Goal: Information Seeking & Learning: Learn about a topic

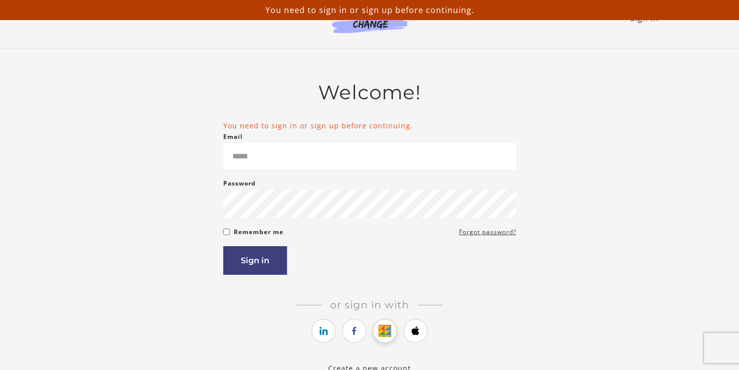
click at [391, 330] on icon "https://courses.thinkific.com/users/auth/google?ss%5Breferral%5D=&ss%5Buser_ret…" at bounding box center [385, 331] width 13 height 12
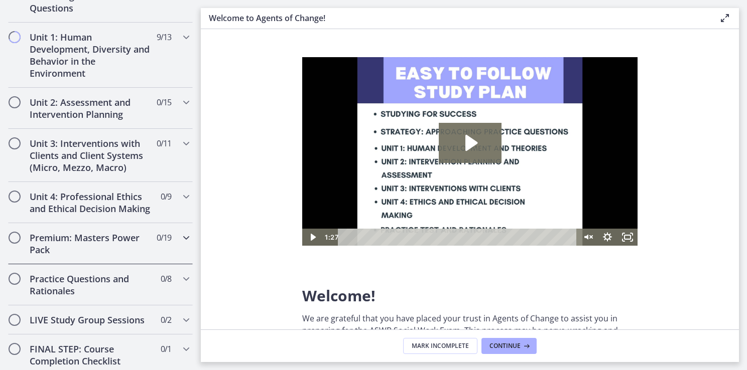
scroll to position [663, 0]
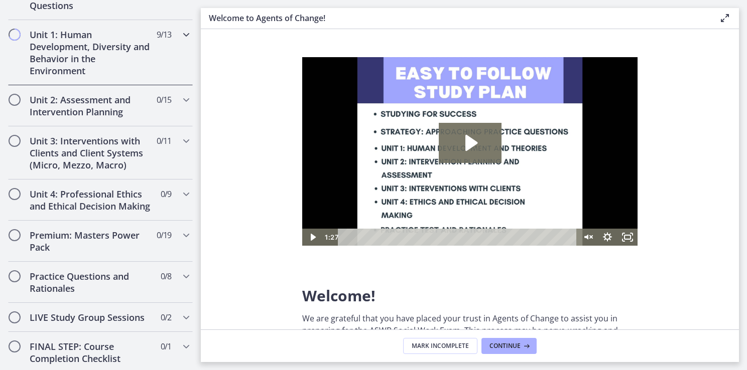
click at [104, 64] on h2 "Unit 1: Human Development, Diversity and Behavior in the Environment" at bounding box center [91, 53] width 122 height 48
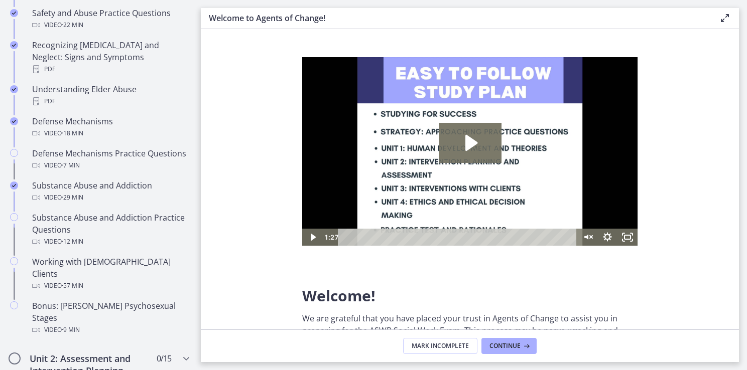
scroll to position [520, 0]
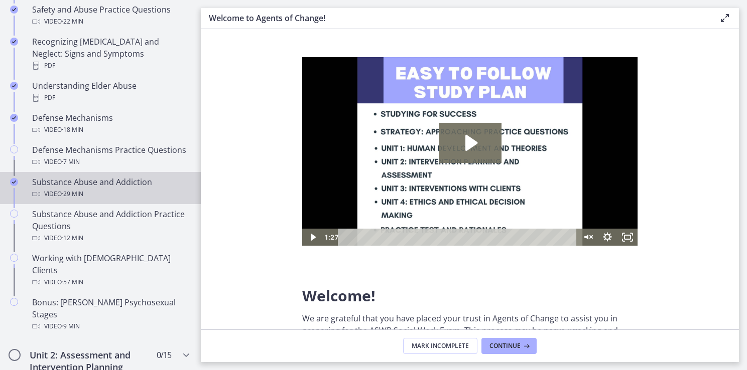
click at [114, 190] on div "Video · 29 min" at bounding box center [110, 194] width 157 height 12
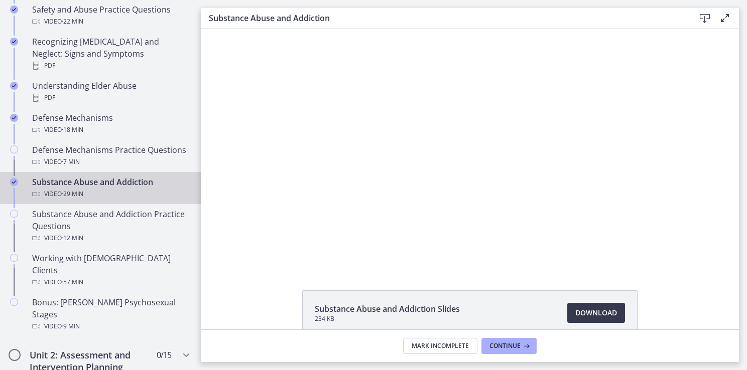
click at [237, 222] on div "Click for sound @keyframes VOLUME_SMALL_WAVE_FLASH { 0% { opacity: 0; } 33% { o…" at bounding box center [470, 148] width 538 height 238
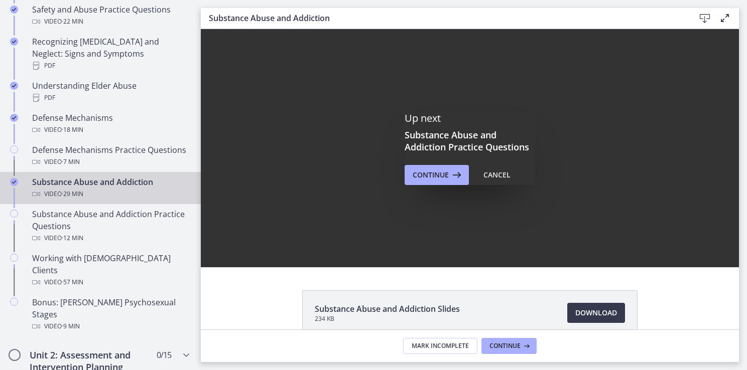
click at [141, 177] on div "Substance Abuse and Addiction Video · 29 min" at bounding box center [110, 188] width 157 height 24
click at [491, 181] on div "Cancel" at bounding box center [496, 175] width 27 height 12
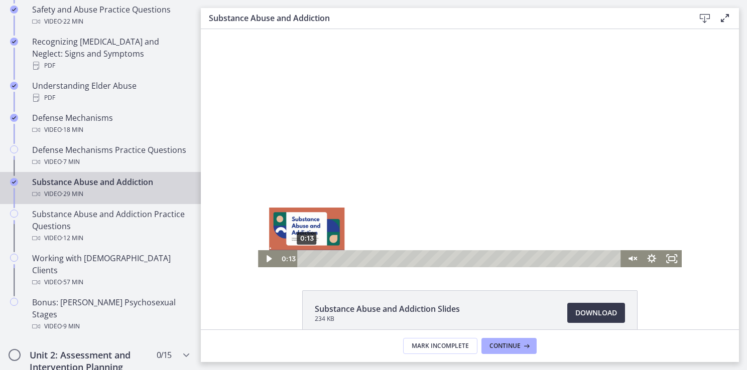
click at [305, 258] on div "0:13" at bounding box center [461, 258] width 312 height 17
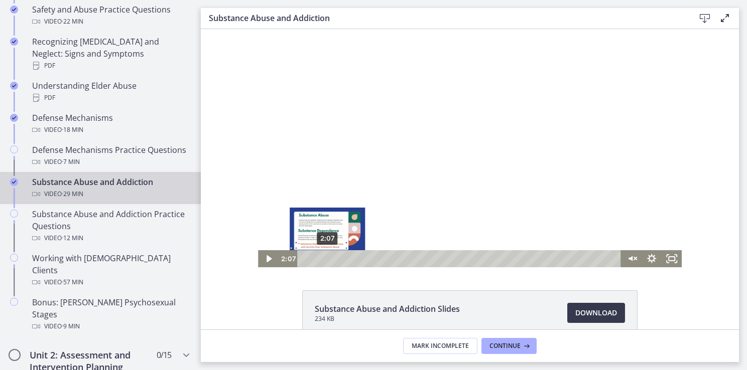
click at [324, 260] on div "2:07" at bounding box center [461, 258] width 312 height 17
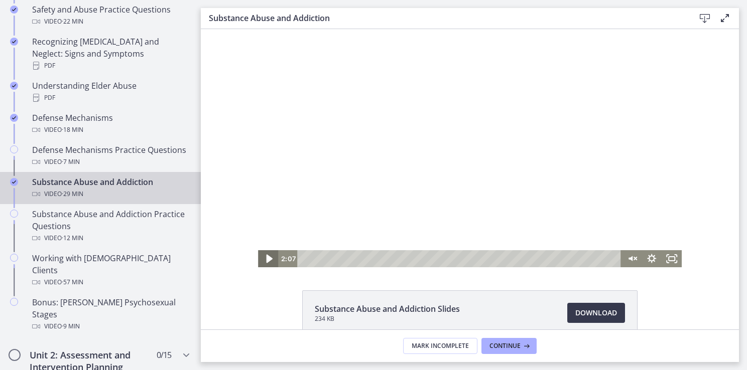
click at [259, 259] on icon "Play Video" at bounding box center [269, 259] width 24 height 21
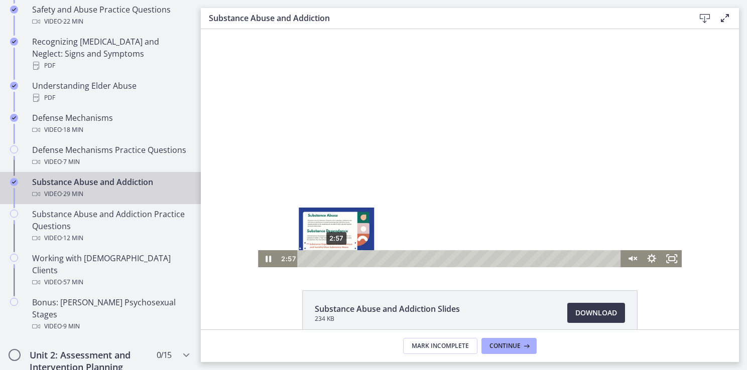
click at [333, 256] on div "2:57" at bounding box center [461, 258] width 312 height 17
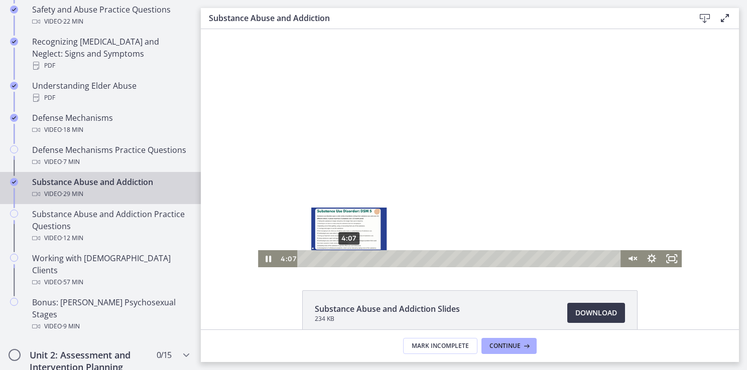
click at [345, 258] on div "4:07" at bounding box center [461, 258] width 312 height 17
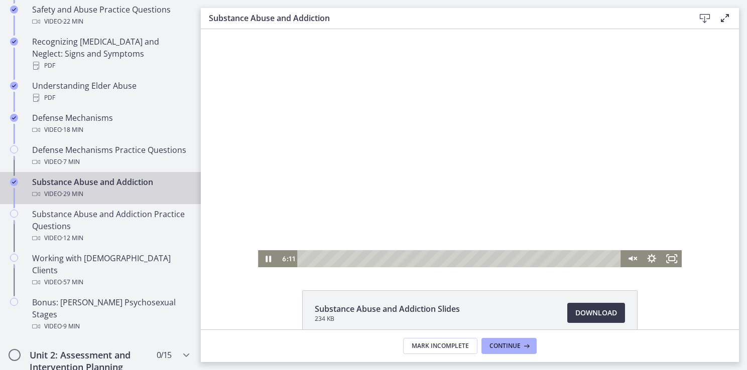
click at [321, 234] on div at bounding box center [470, 148] width 424 height 238
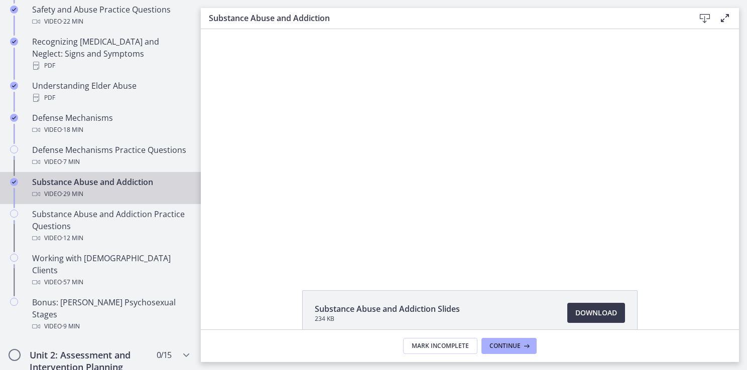
click at [296, 285] on div "Substance Abuse and Addiction Slides 234 KB Download Opens in a new window" at bounding box center [470, 179] width 538 height 301
click at [309, 297] on li "Substance Abuse and Addiction Slides 234 KB Download Opens in a new window" at bounding box center [469, 313] width 335 height 45
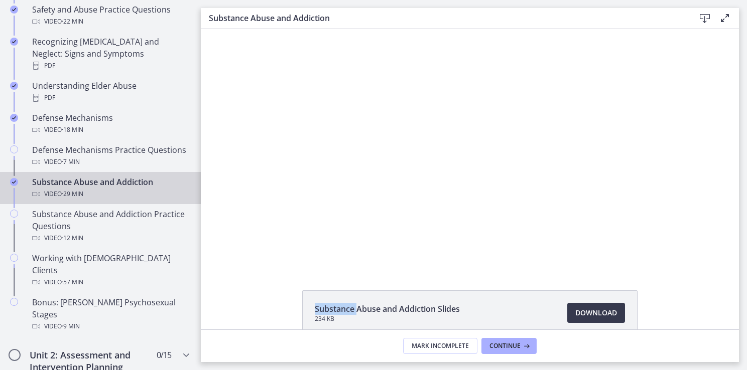
click at [309, 297] on li "Substance Abuse and Addiction Slides 234 KB Download Opens in a new window" at bounding box center [469, 313] width 335 height 45
drag, startPoint x: 309, startPoint y: 297, endPoint x: 227, endPoint y: 272, distance: 85.4
click at [227, 272] on div "Substance Abuse and Addiction Slides 234 KB Download Opens in a new window" at bounding box center [470, 179] width 538 height 301
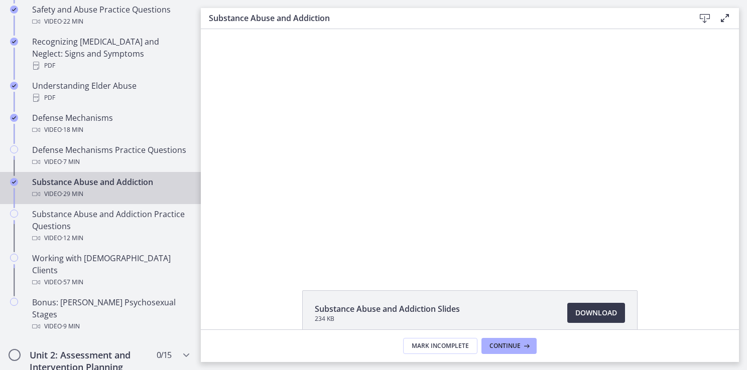
click at [227, 272] on div "Substance Abuse and Addiction Slides 234 KB Download Opens in a new window" at bounding box center [470, 179] width 538 height 301
click at [229, 271] on div "Substance Abuse and Addiction Slides 234 KB Download Opens in a new window" at bounding box center [470, 179] width 538 height 301
click at [217, 279] on div "Substance Abuse and Addiction Slides 234 KB Download Opens in a new window" at bounding box center [470, 179] width 538 height 301
